Goal: Book appointment/travel/reservation

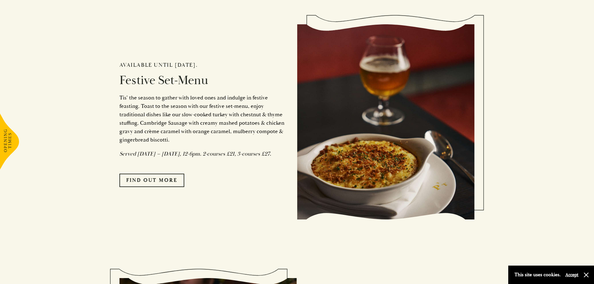
scroll to position [562, 0]
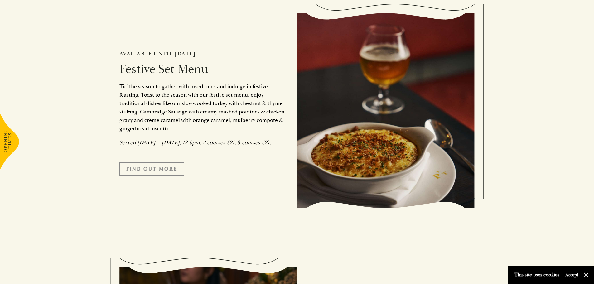
click at [166, 175] on link "FIND OUT MORE" at bounding box center [151, 169] width 65 height 13
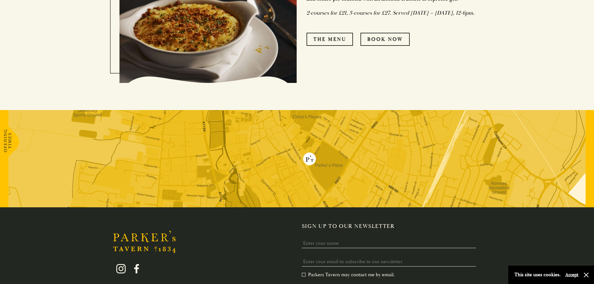
scroll to position [437, 0]
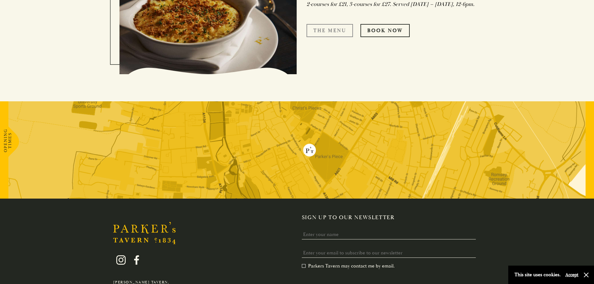
click at [315, 29] on link "The Menu" at bounding box center [330, 30] width 46 height 13
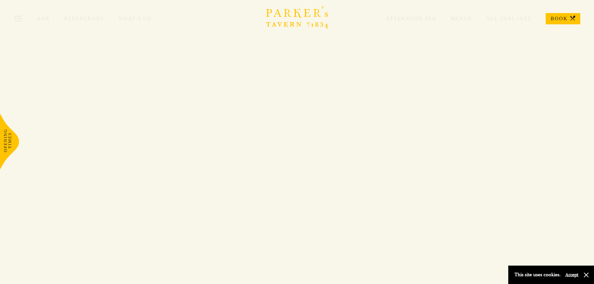
scroll to position [437, 0]
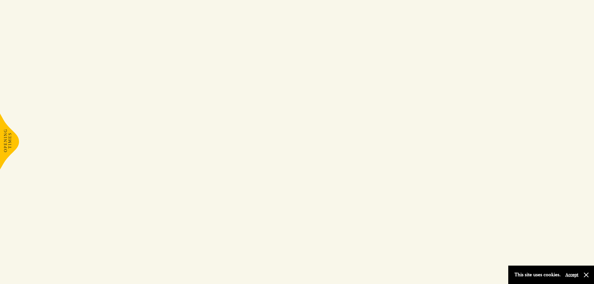
scroll to position [562, 0]
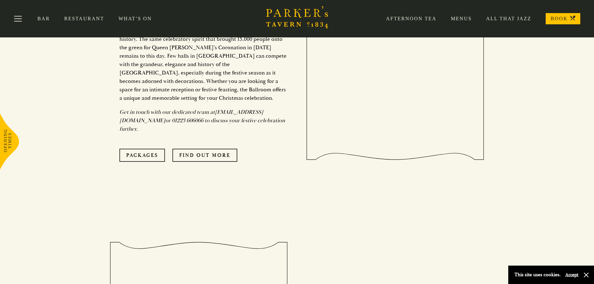
scroll to position [2121, 0]
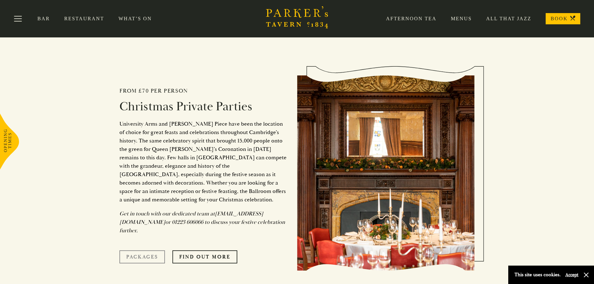
click at [141, 250] on link "Packages" at bounding box center [142, 256] width 46 height 13
